Goal: Task Accomplishment & Management: Use online tool/utility

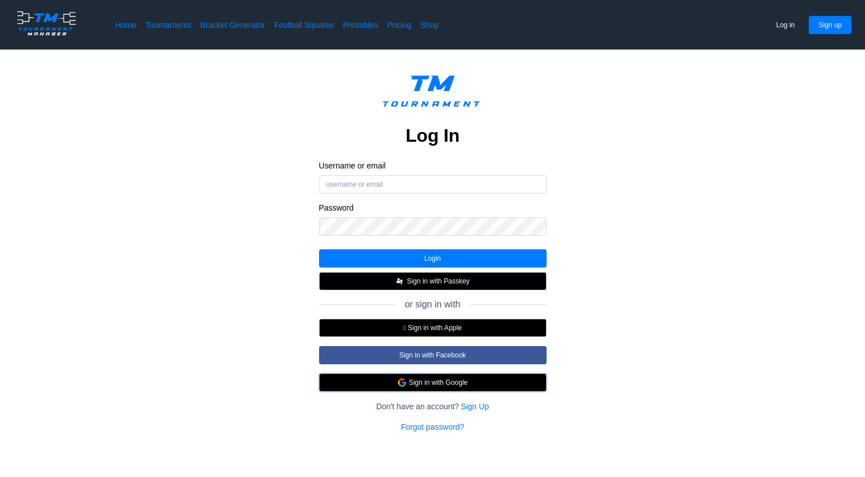
click at [480, 381] on button "Sign in with Google" at bounding box center [433, 382] width 228 height 18
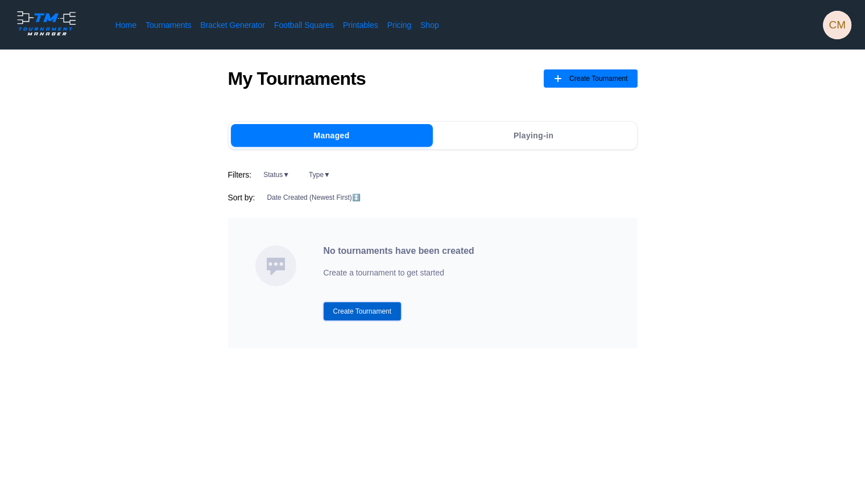
click at [370, 311] on button "Create Tournament" at bounding box center [363, 311] width 78 height 18
